Goal: Use online tool/utility: Utilize a website feature to perform a specific function

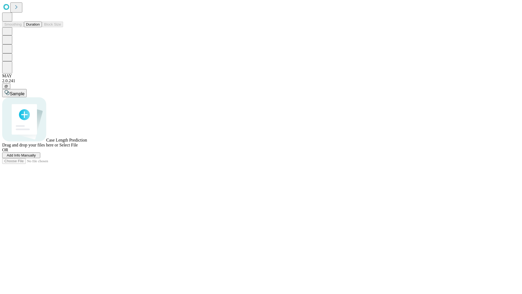
click at [40, 27] on button "Duration" at bounding box center [33, 24] width 18 height 6
click at [78, 147] on span "Select File" at bounding box center [68, 144] width 18 height 5
